Goal: Navigation & Orientation: Find specific page/section

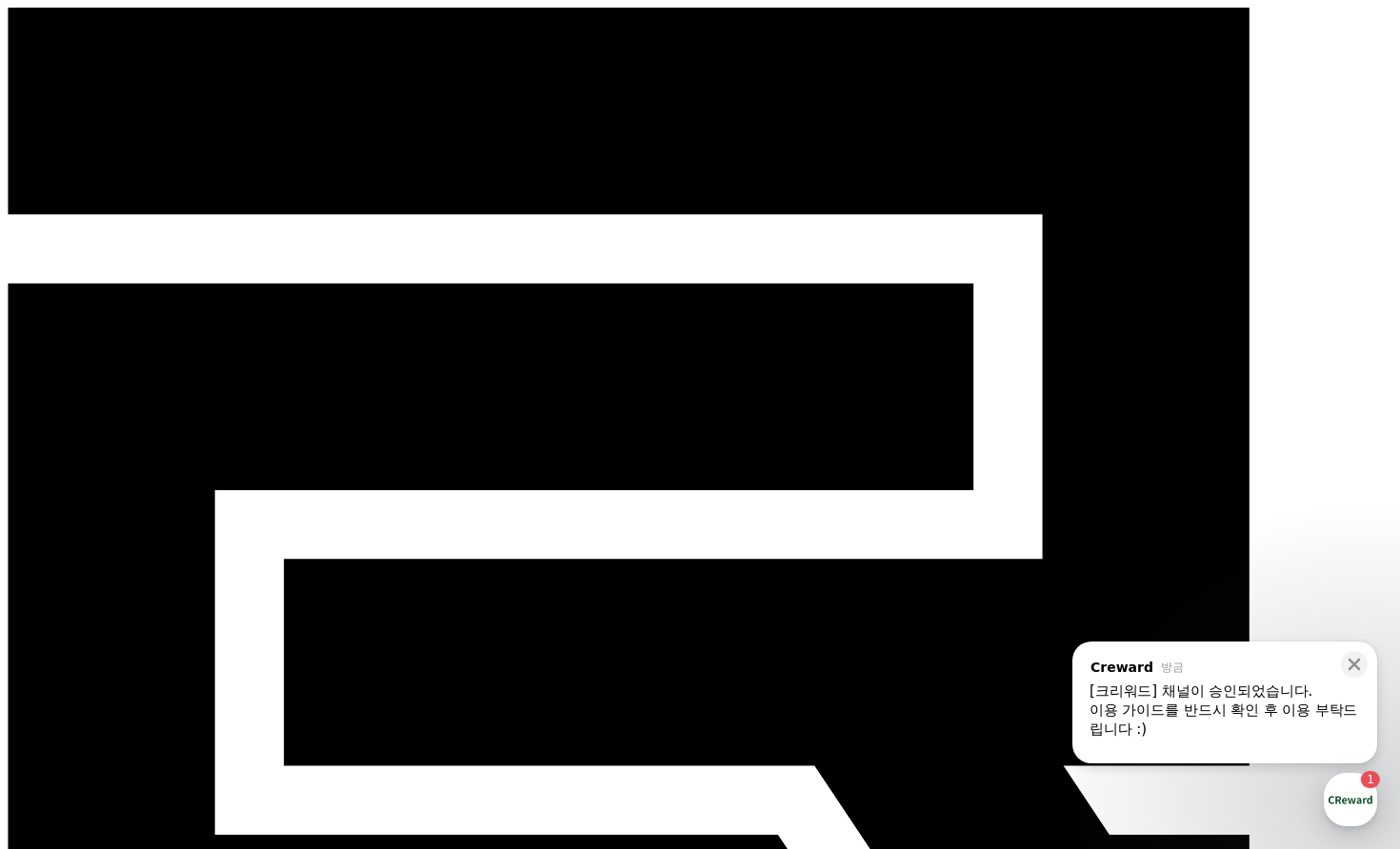
select select "**********"
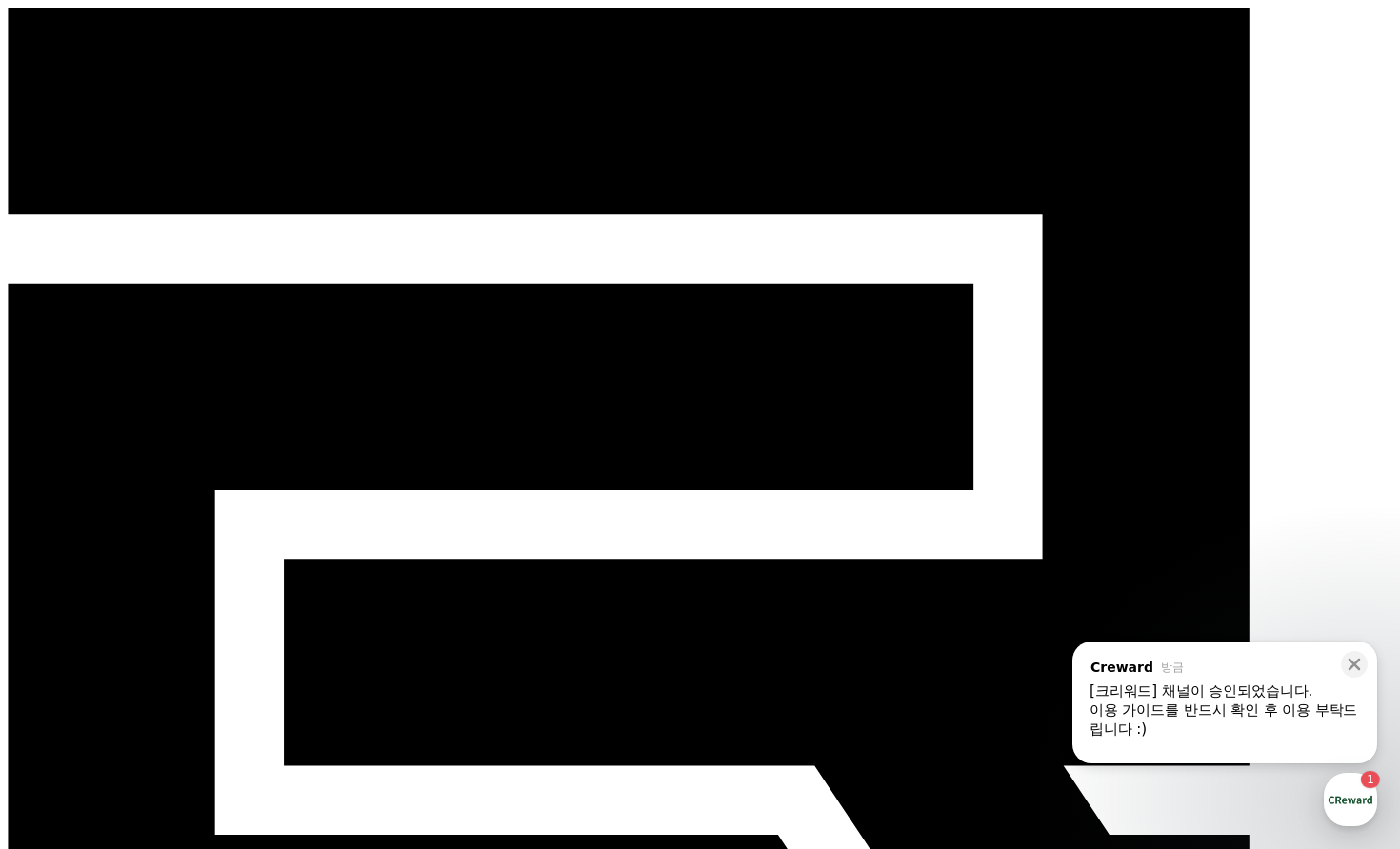
click at [1304, 715] on div "이용 가이드를 반드시 확인 후 이용 부탁드립니다 :)" at bounding box center [1225, 720] width 271 height 39
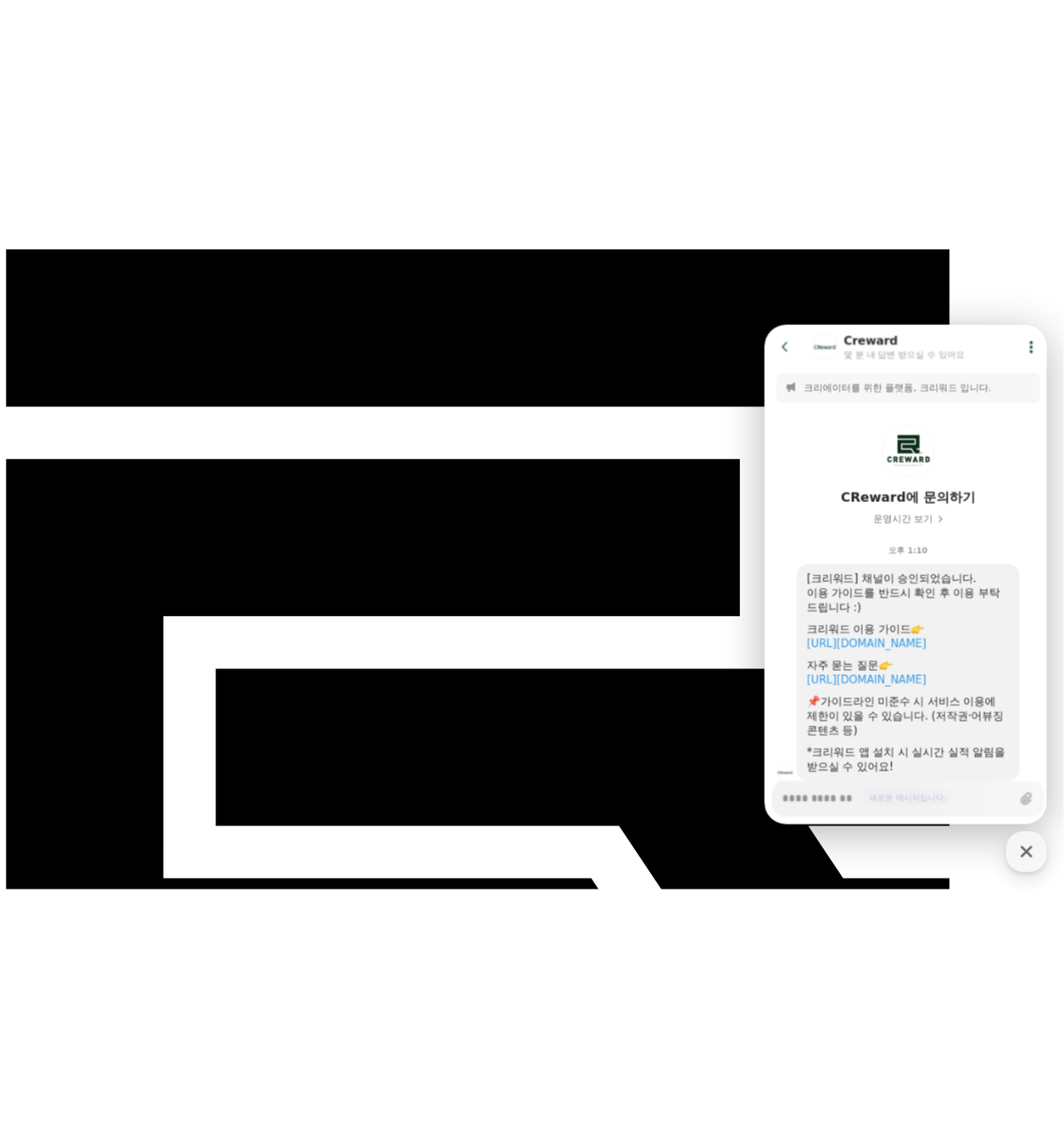
scroll to position [357, 0]
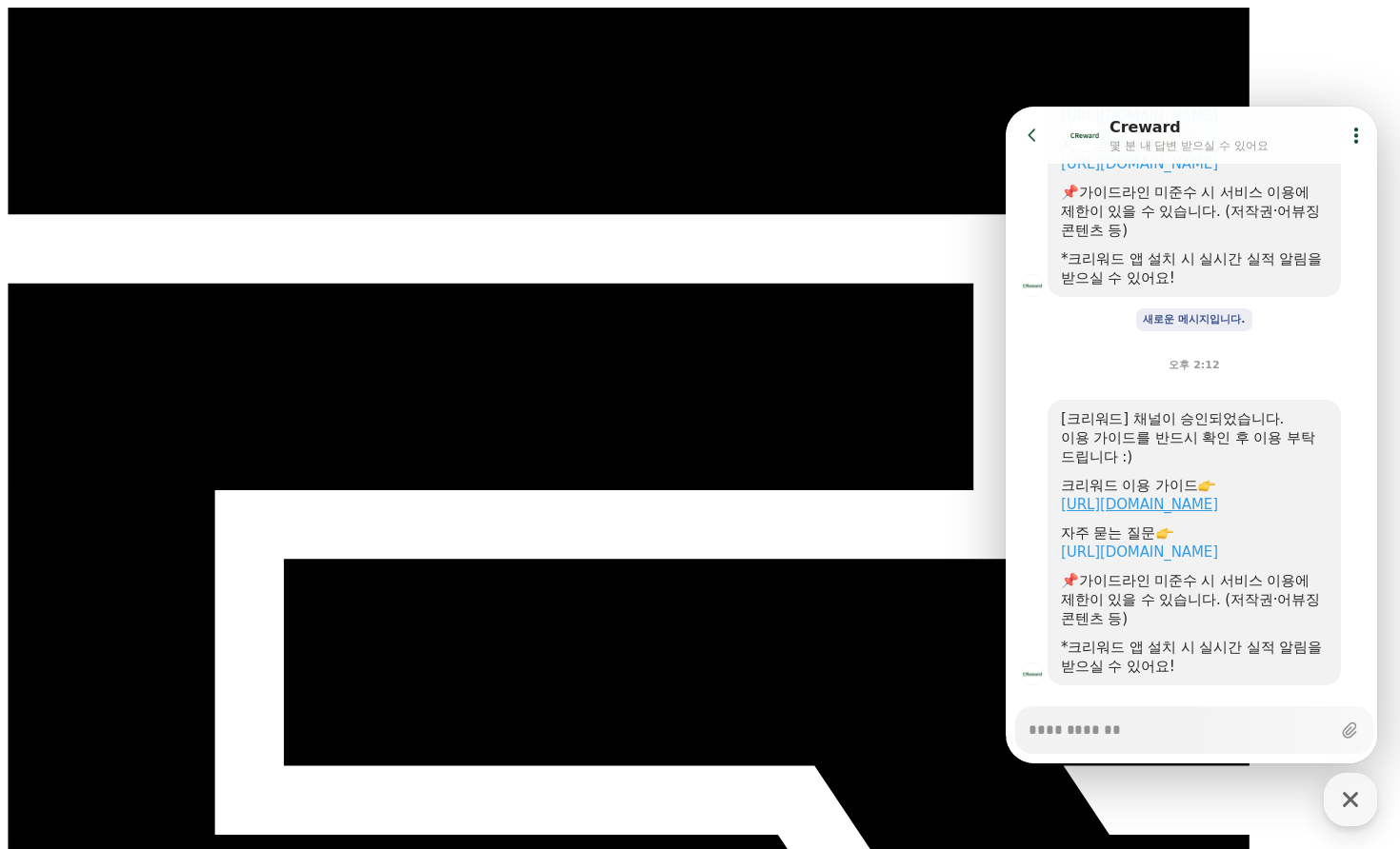
click at [1217, 496] on link "https://creward.net/music/guide/android" at bounding box center [1139, 504] width 157 height 17
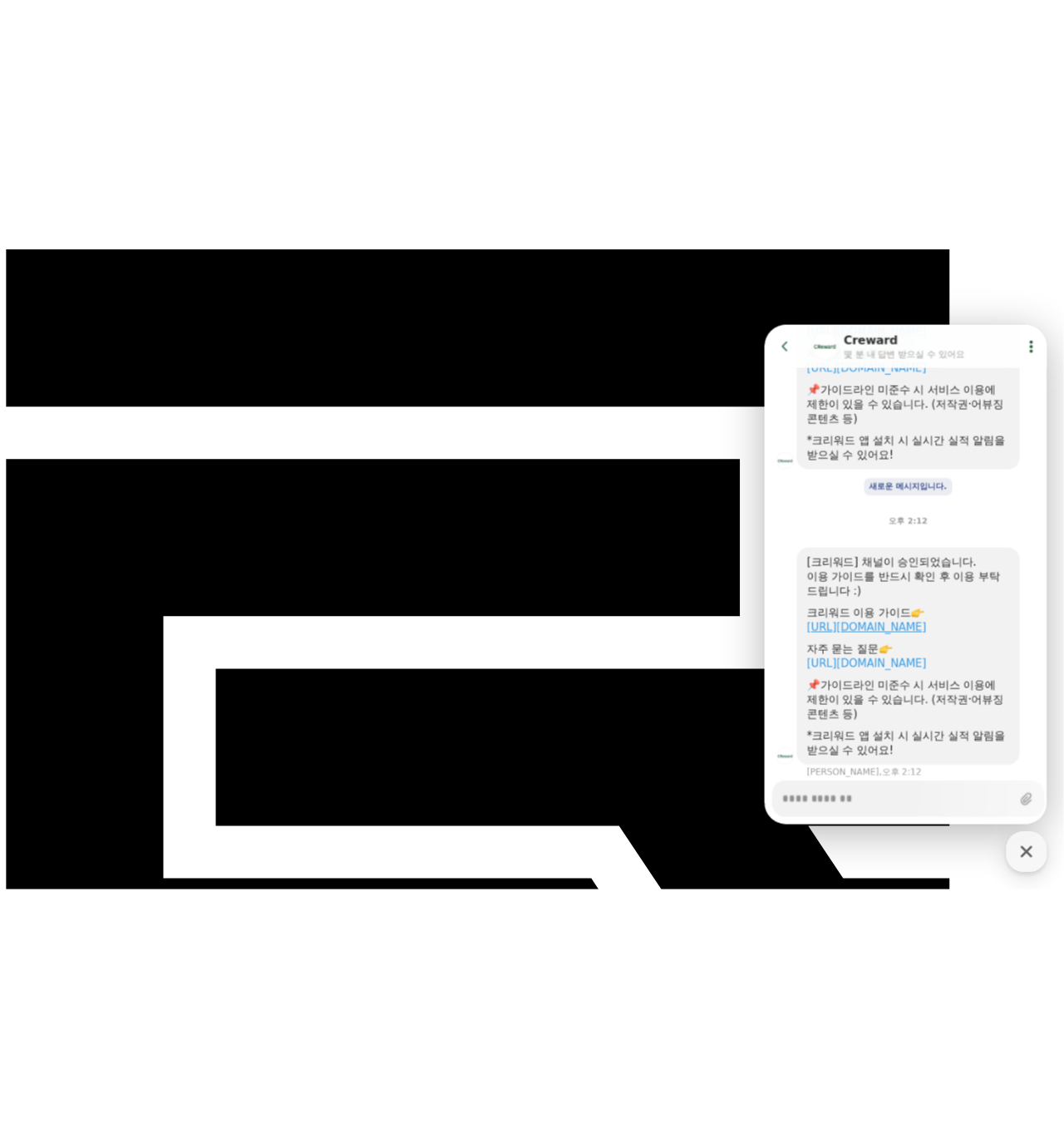
type textarea "*"
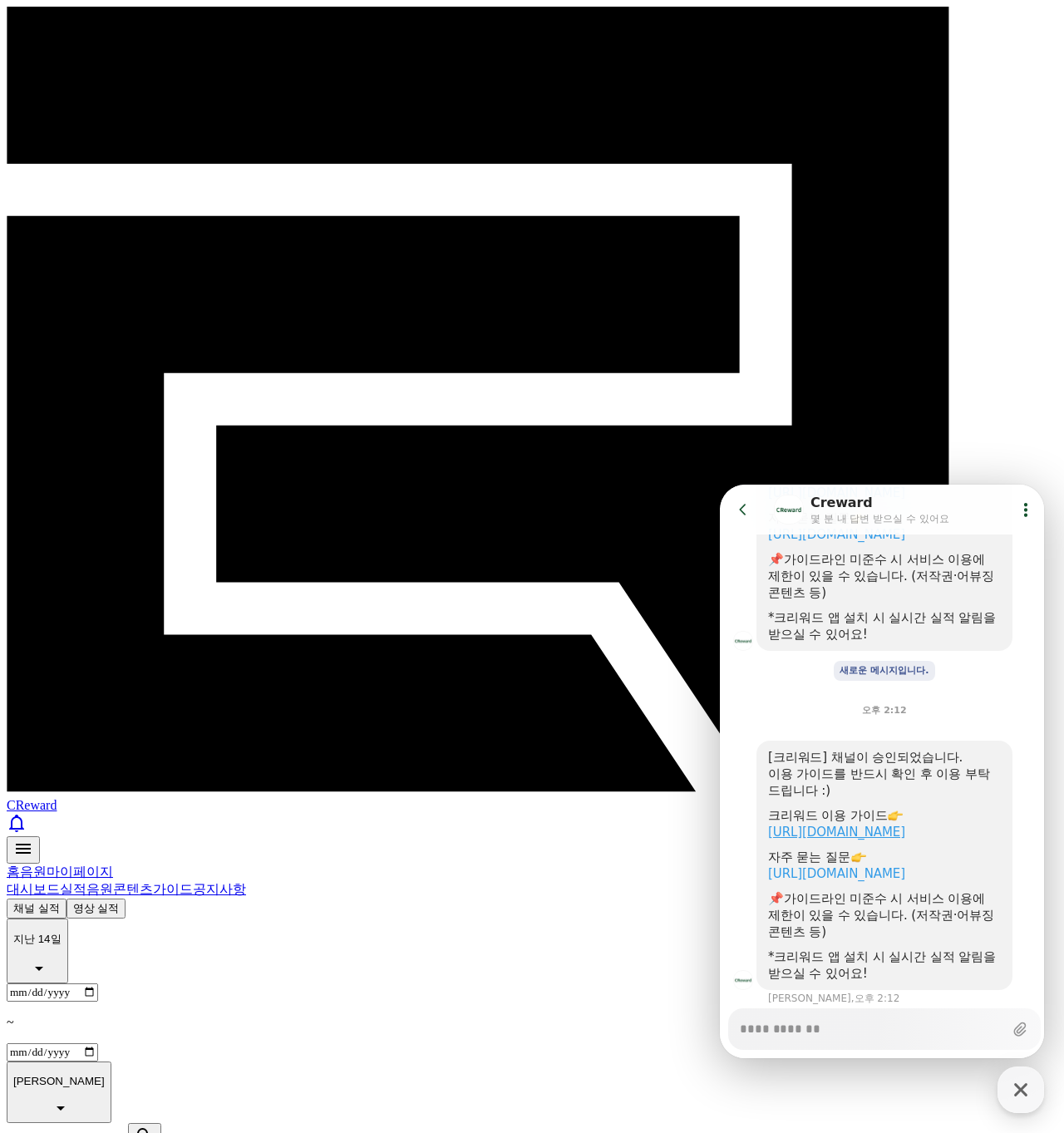
scroll to position [372, 0]
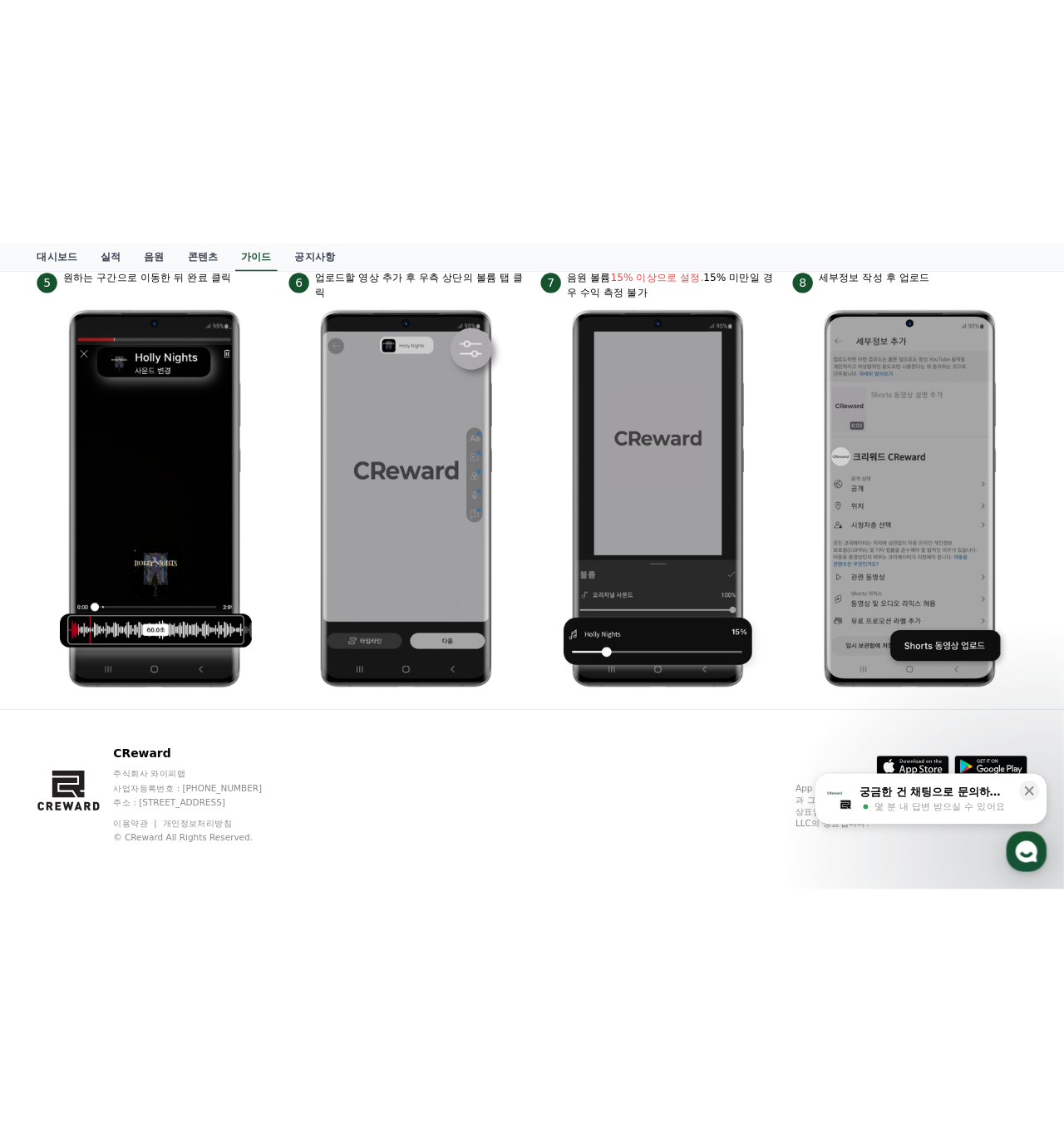
scroll to position [404, 0]
